Goal: Information Seeking & Learning: Learn about a topic

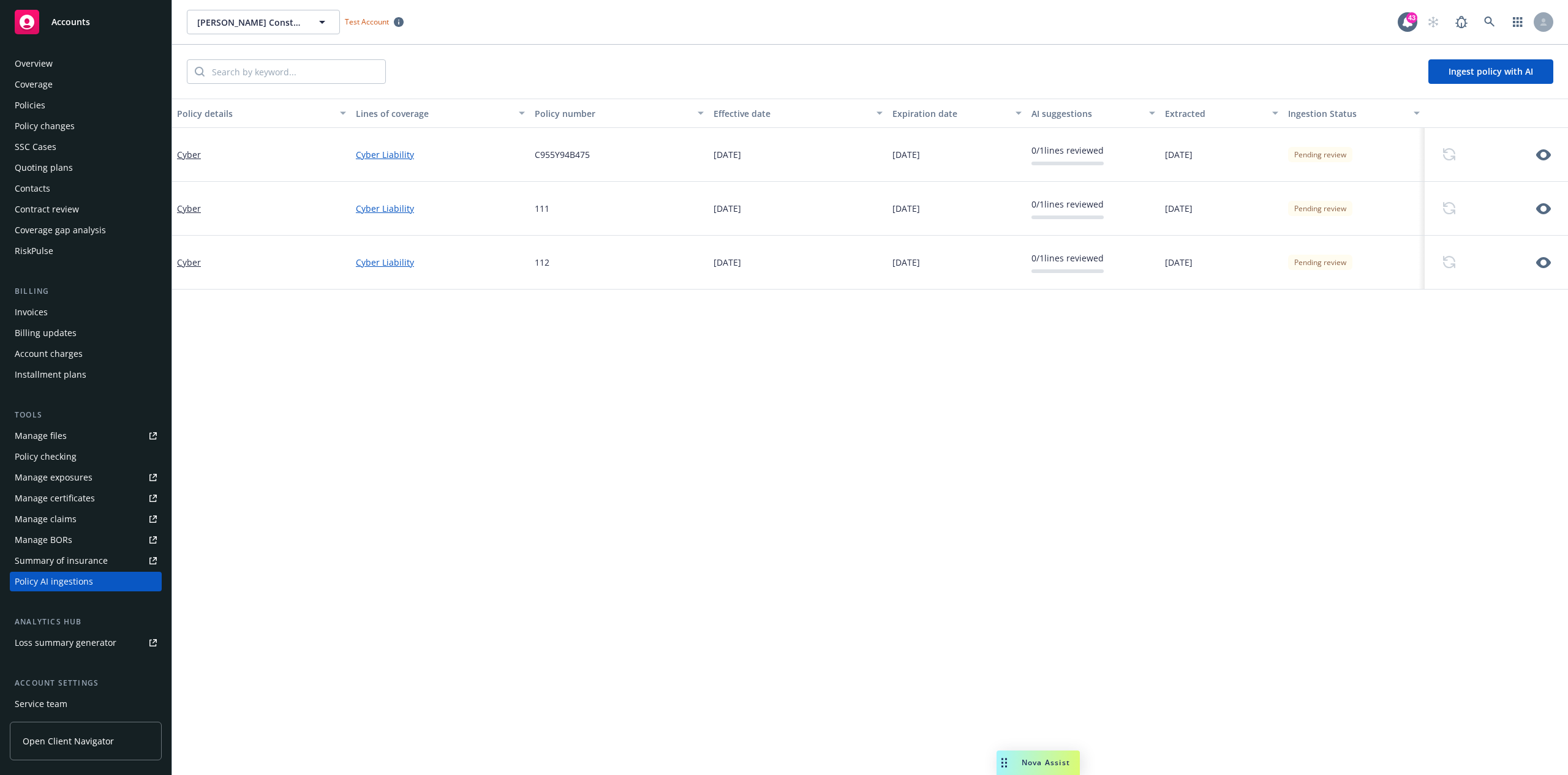
scroll to position [52, 0]
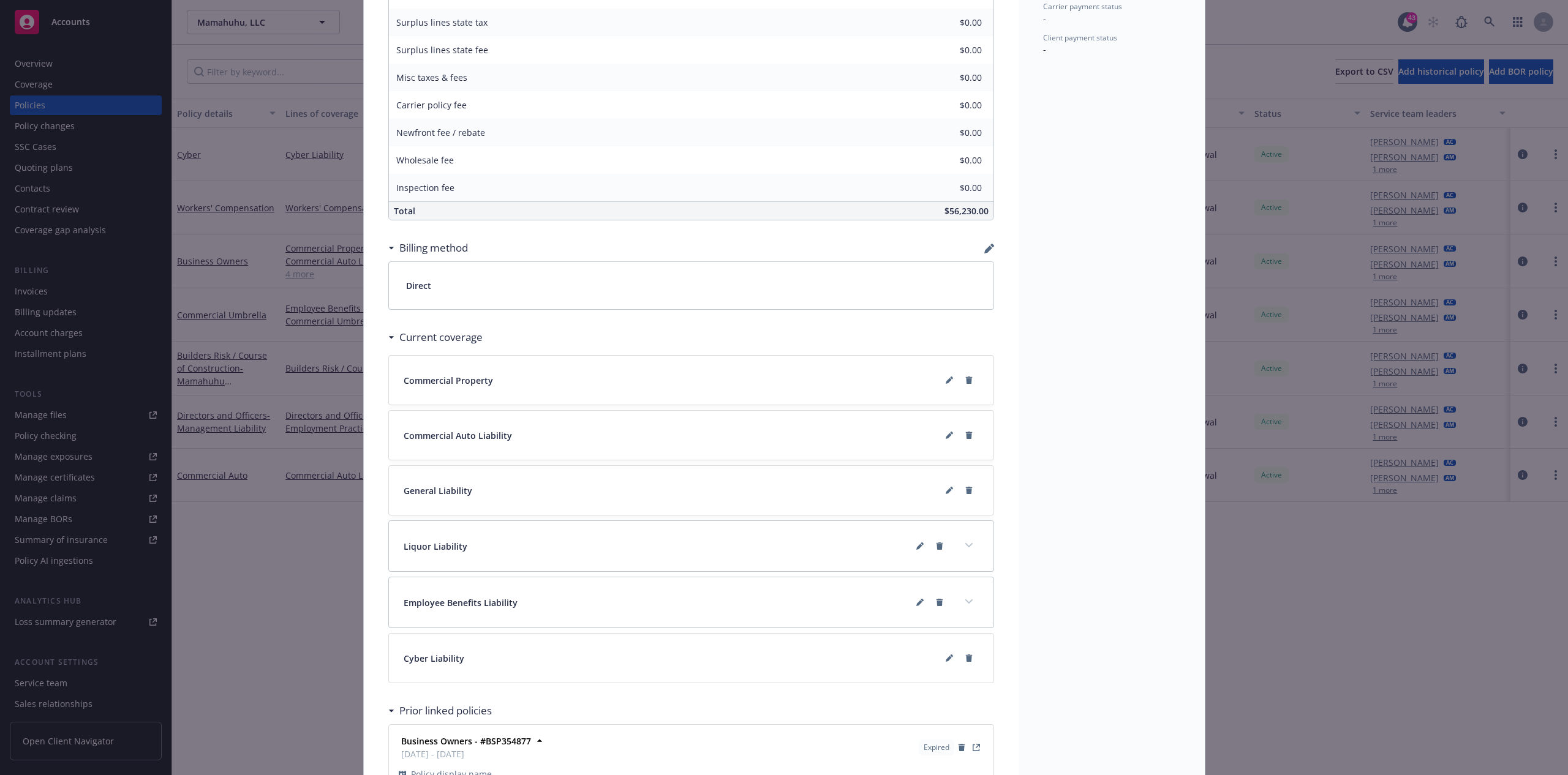
scroll to position [712, 0]
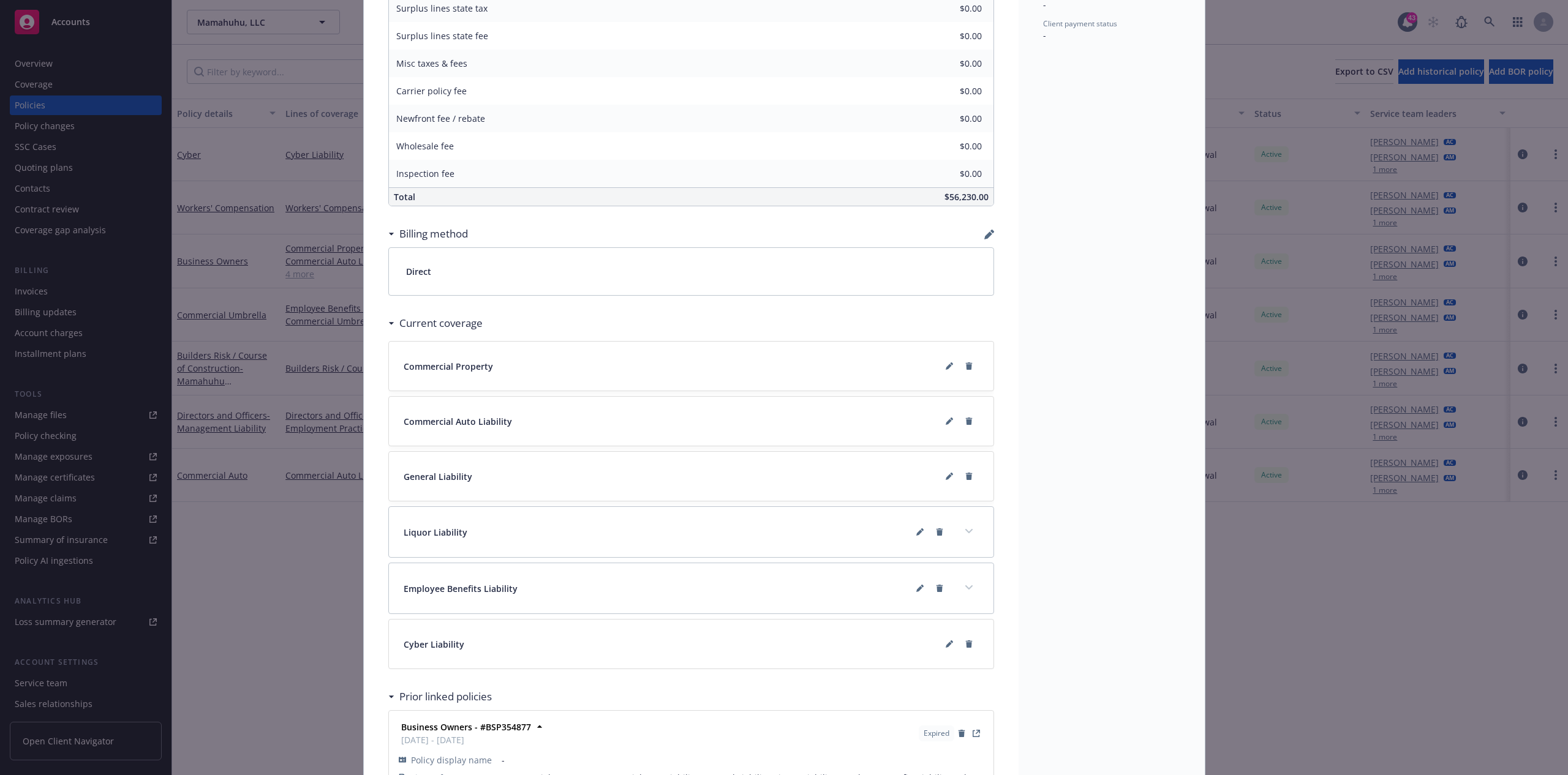
click at [869, 654] on div "Cyber Liability" at bounding box center [691, 644] width 575 height 20
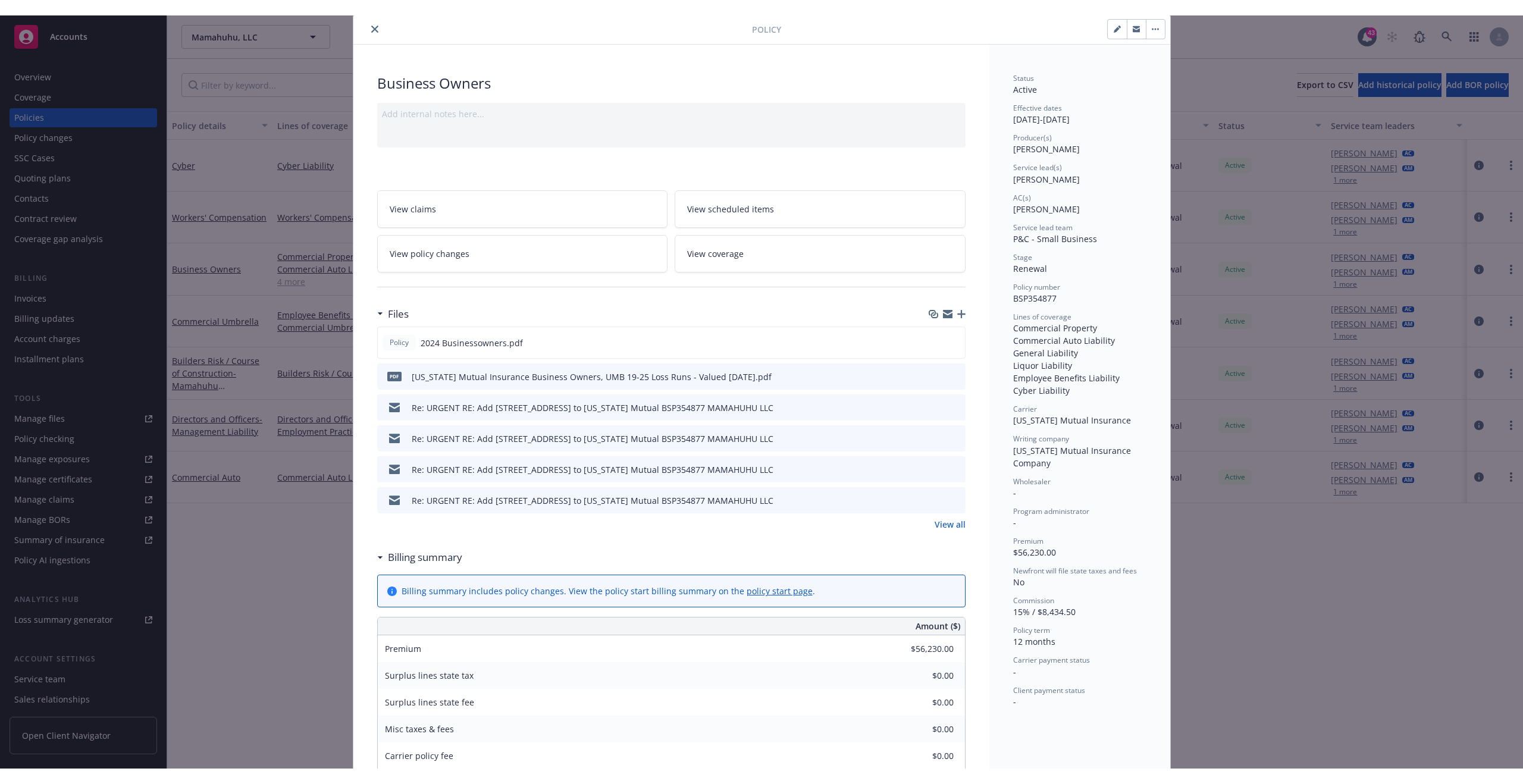
scroll to position [0, 0]
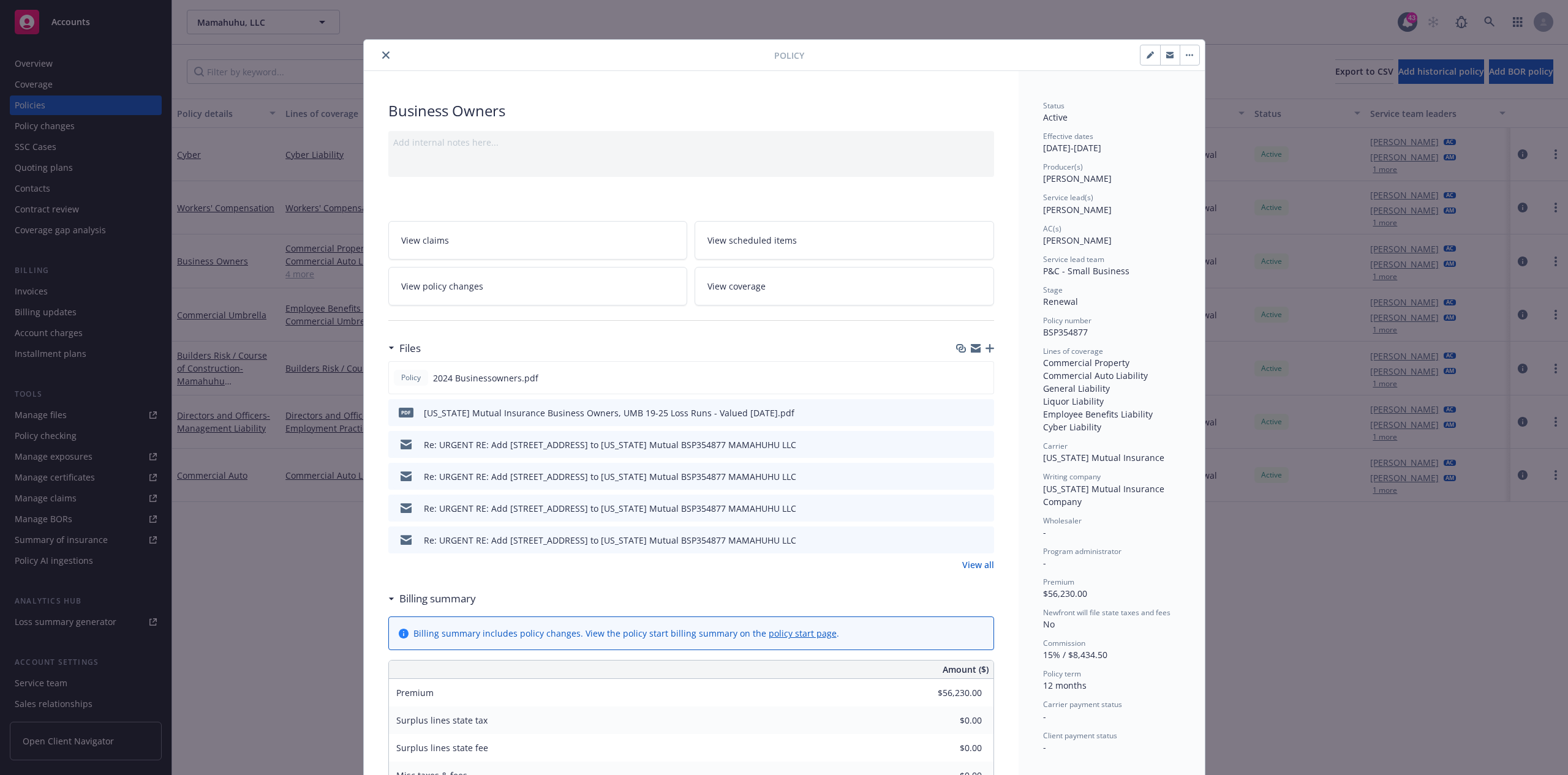
click at [384, 57] on button "close" at bounding box center [386, 55] width 15 height 15
